Goal: Task Accomplishment & Management: Manage account settings

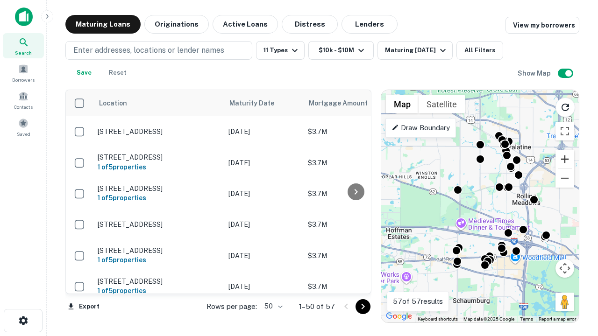
click at [565, 159] on button "Zoom in" at bounding box center [565, 159] width 19 height 19
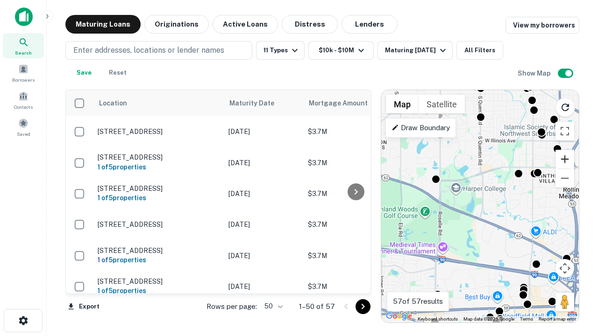
click at [565, 159] on button "Zoom in" at bounding box center [565, 159] width 19 height 19
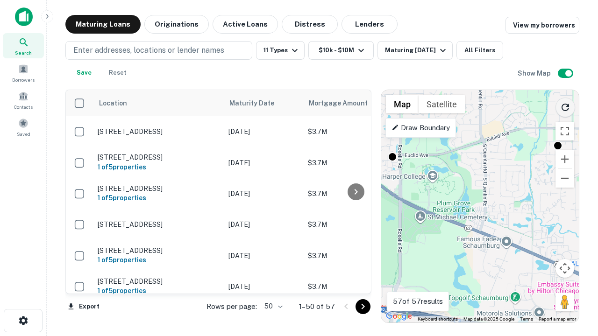
click at [565, 106] on icon "Reload search area" at bounding box center [565, 107] width 11 height 11
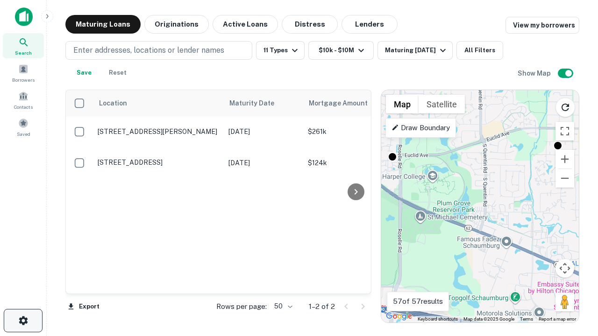
click at [23, 321] on icon "button" at bounding box center [23, 320] width 11 height 11
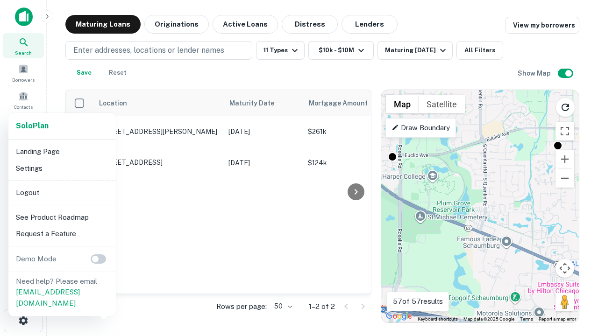
click at [62, 193] on li "Logout" at bounding box center [62, 193] width 100 height 17
